Goal: Information Seeking & Learning: Understand process/instructions

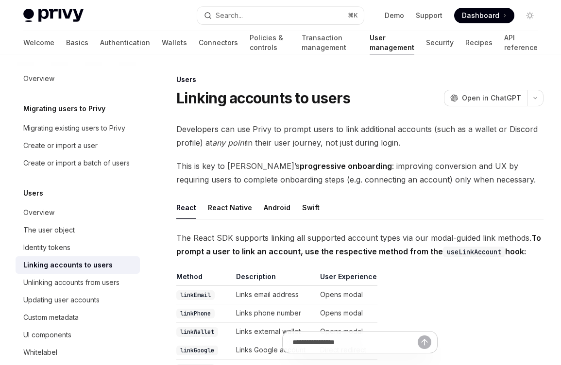
type textarea "*"
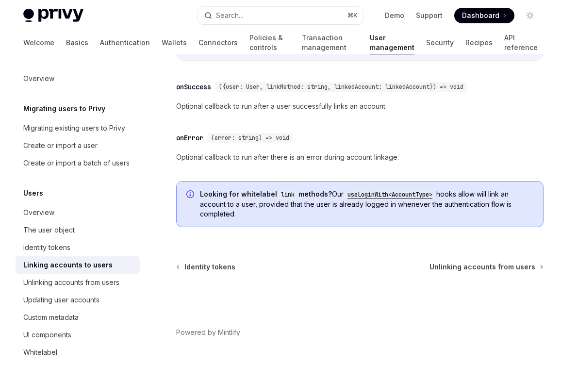
scroll to position [1198, 0]
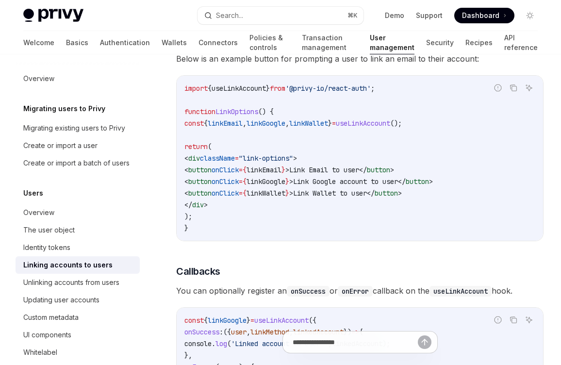
scroll to position [819, 0]
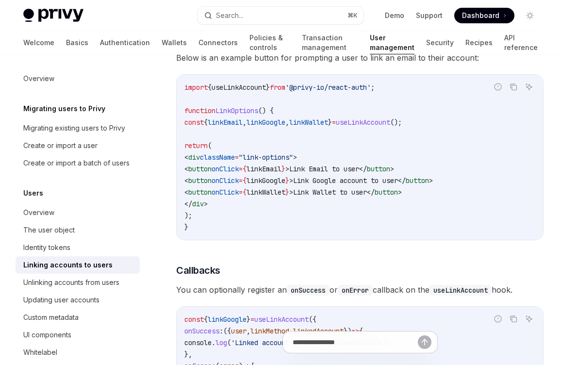
drag, startPoint x: 217, startPoint y: 141, endPoint x: 268, endPoint y: 217, distance: 91.3
click at [268, 217] on code "import { useLinkAccount } from '@privy-io/react-auth' ; function LinkOptions ()…" at bounding box center [359, 157] width 351 height 151
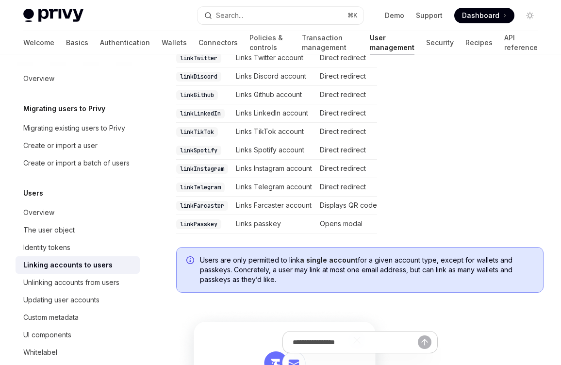
scroll to position [330, 0]
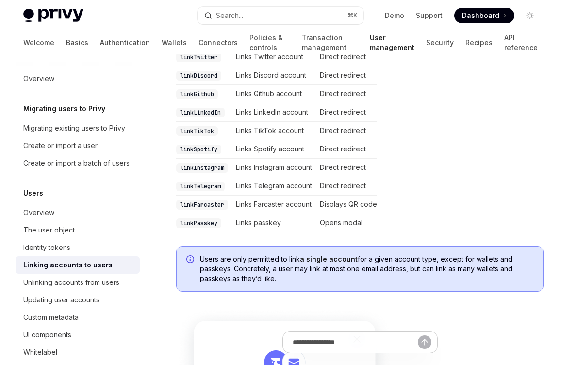
click at [285, 202] on td "Links Farcaster account" at bounding box center [274, 205] width 84 height 18
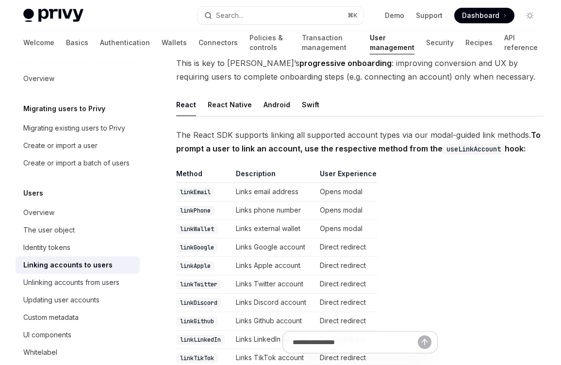
scroll to position [102, 0]
click at [294, 142] on span "The React SDK supports linking all supported account types via our modal-guided…" at bounding box center [360, 142] width 368 height 27
click at [318, 143] on span "The React SDK supports linking all supported account types via our modal-guided…" at bounding box center [360, 142] width 368 height 27
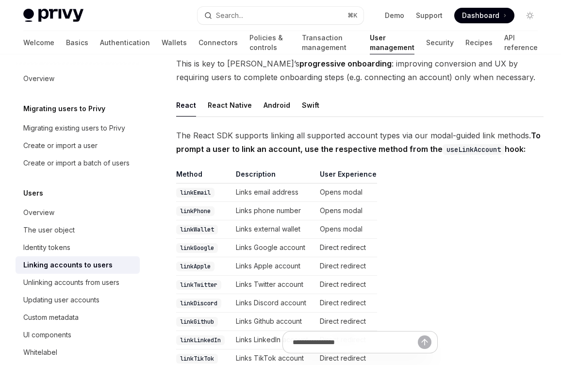
scroll to position [278, 0]
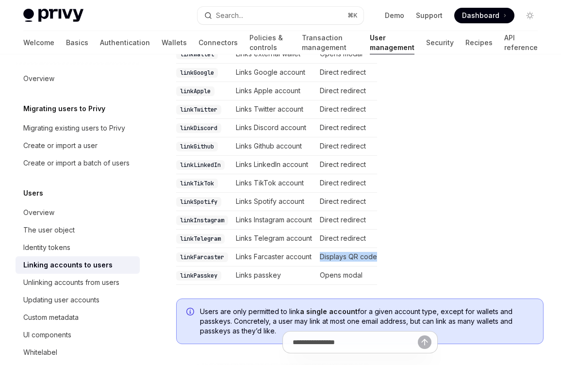
drag, startPoint x: 403, startPoint y: 263, endPoint x: 235, endPoint y: 265, distance: 168.0
click at [235, 265] on table "Method Description User Experience linkEmail Links email address Opens modal li…" at bounding box center [360, 139] width 368 height 291
click at [196, 259] on code "linkFarcaster" at bounding box center [202, 257] width 52 height 10
drag, startPoint x: 170, startPoint y: 257, endPoint x: 389, endPoint y: 261, distance: 219.0
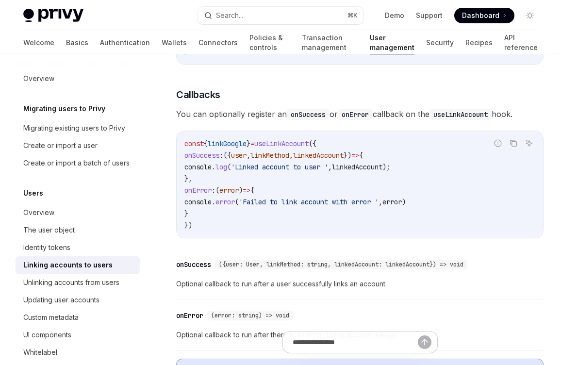
scroll to position [1055, 0]
